Goal: Task Accomplishment & Management: Use online tool/utility

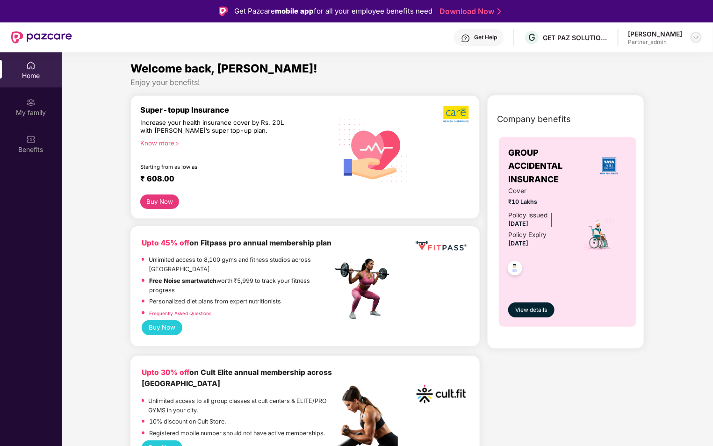
click at [332, 39] on img at bounding box center [695, 37] width 7 height 7
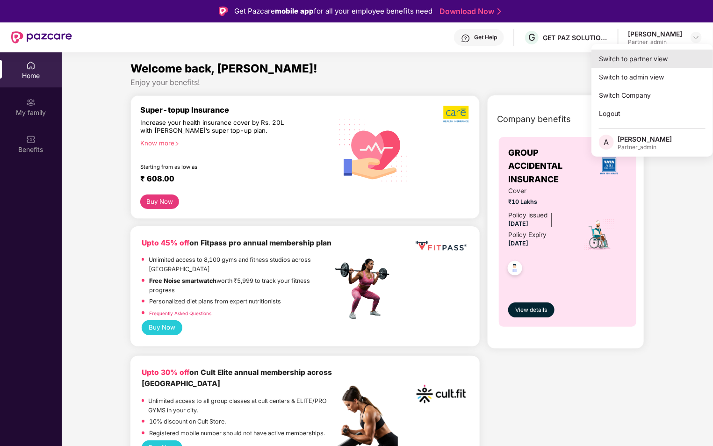
click at [332, 64] on div "Switch to partner view" at bounding box center [652, 59] width 122 height 18
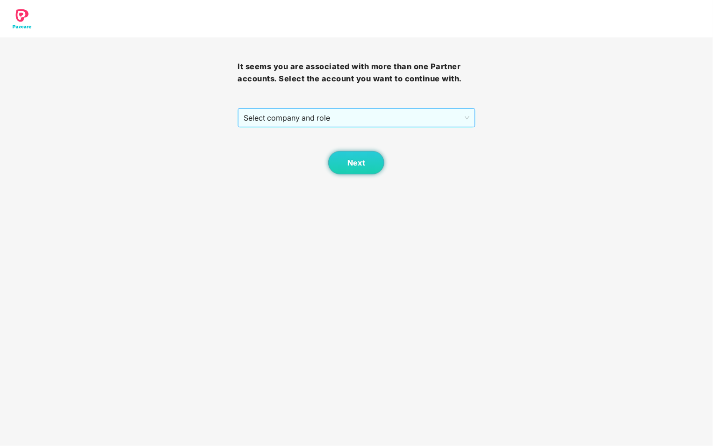
click at [332, 119] on span "Select company and role" at bounding box center [356, 118] width 225 height 18
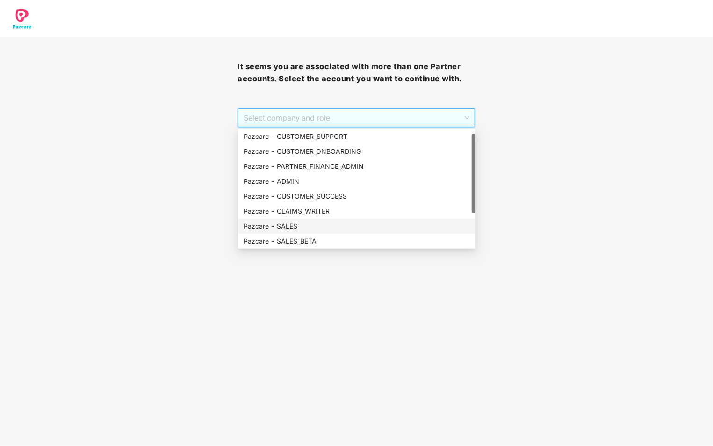
scroll to position [60, 0]
click at [323, 228] on div "Pazcare - PARTNER_ADMIN" at bounding box center [357, 226] width 226 height 10
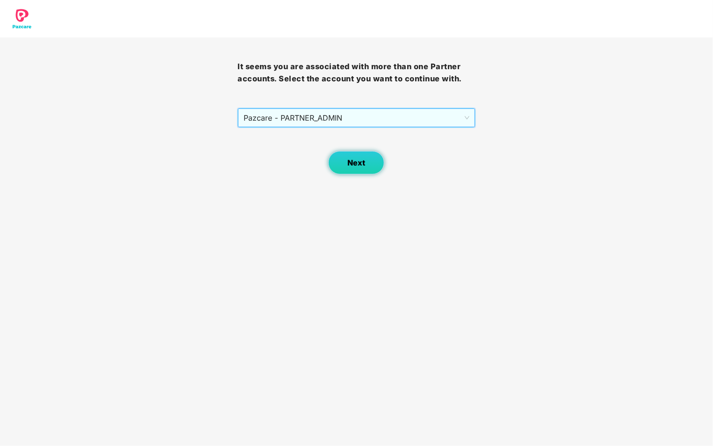
click at [332, 165] on button "Next" at bounding box center [356, 162] width 56 height 23
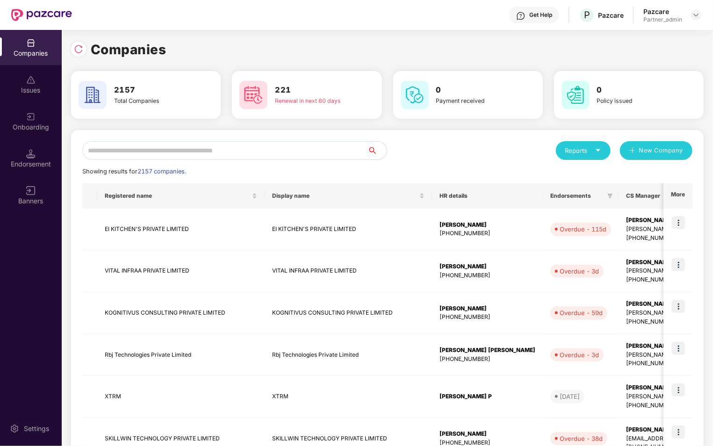
click at [23, 170] on div "Endorsement" at bounding box center [31, 158] width 62 height 35
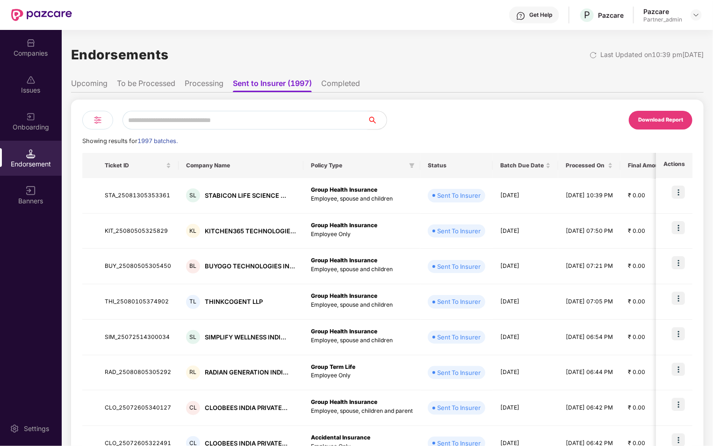
click at [158, 87] on li "To be Processed" at bounding box center [146, 86] width 58 height 14
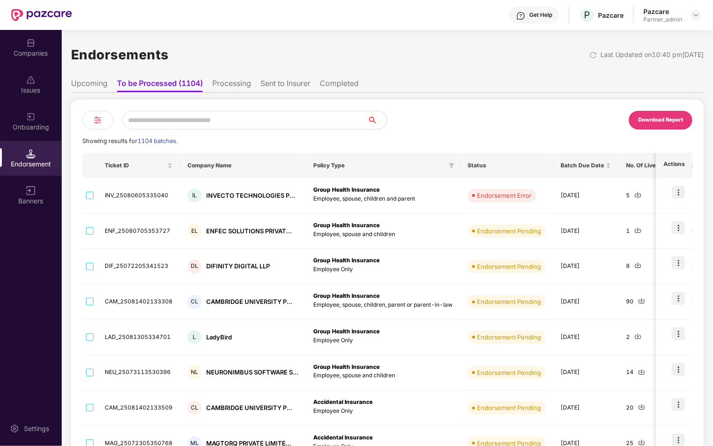
click at [82, 118] on div at bounding box center [97, 120] width 31 height 19
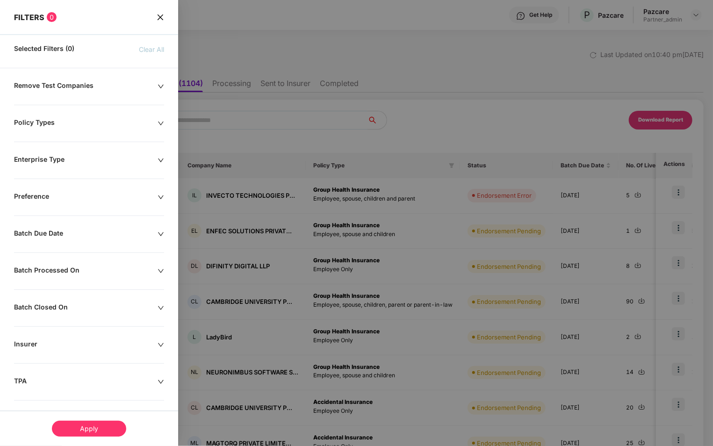
scroll to position [78, 0]
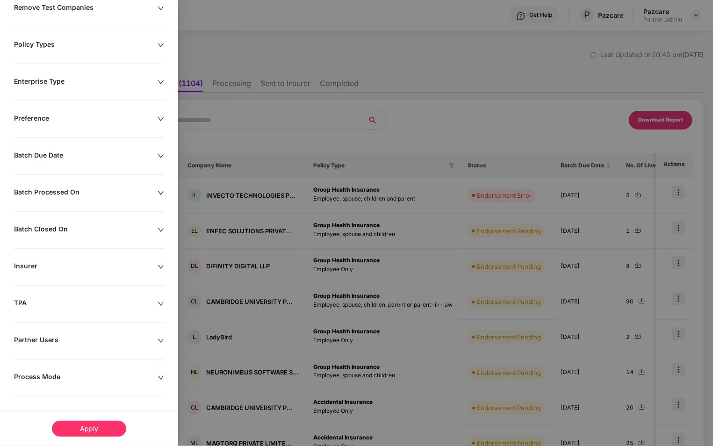
click at [99, 228] on div "Process Mode" at bounding box center [86, 378] width 144 height 10
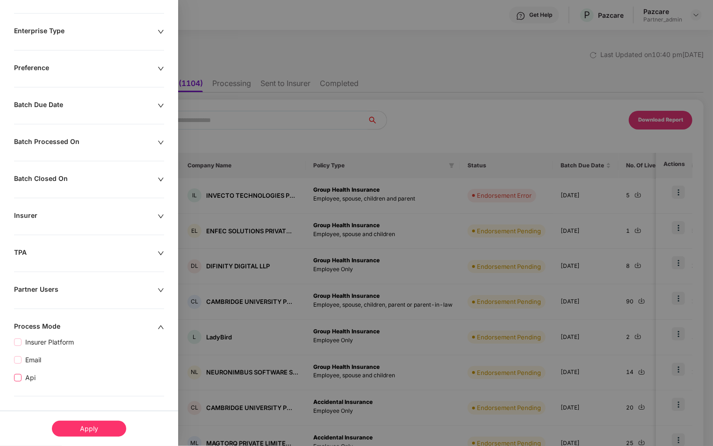
click at [29, 228] on span "Api" at bounding box center [31, 378] width 18 height 10
click at [82, 228] on div "Apply" at bounding box center [89, 429] width 74 height 16
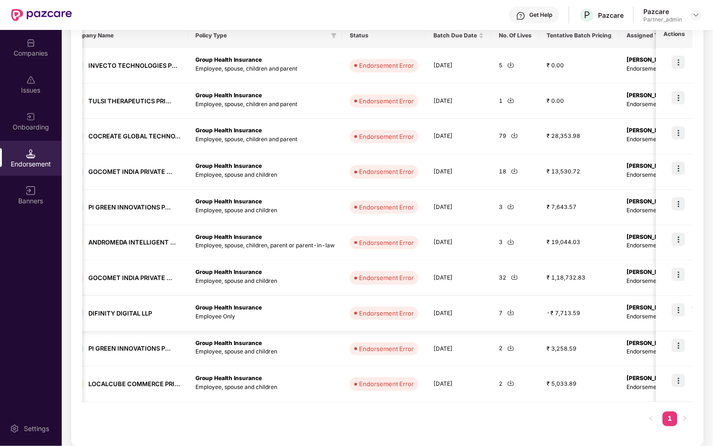
scroll to position [0, 0]
